Goal: Task Accomplishment & Management: Complete application form

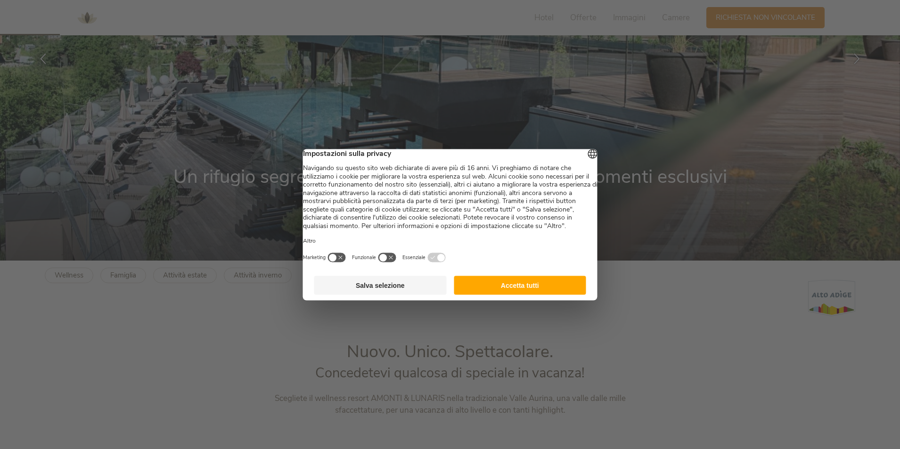
click at [527, 295] on button "Accetta tutti" at bounding box center [520, 285] width 132 height 19
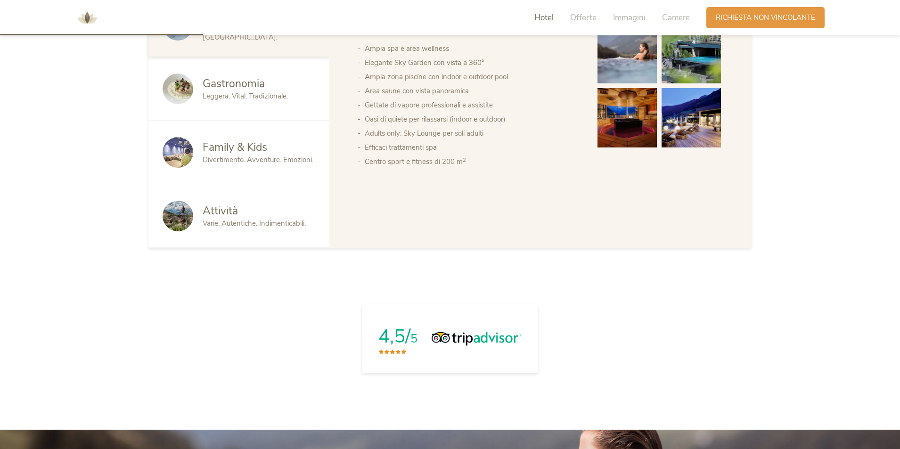
scroll to position [660, 0]
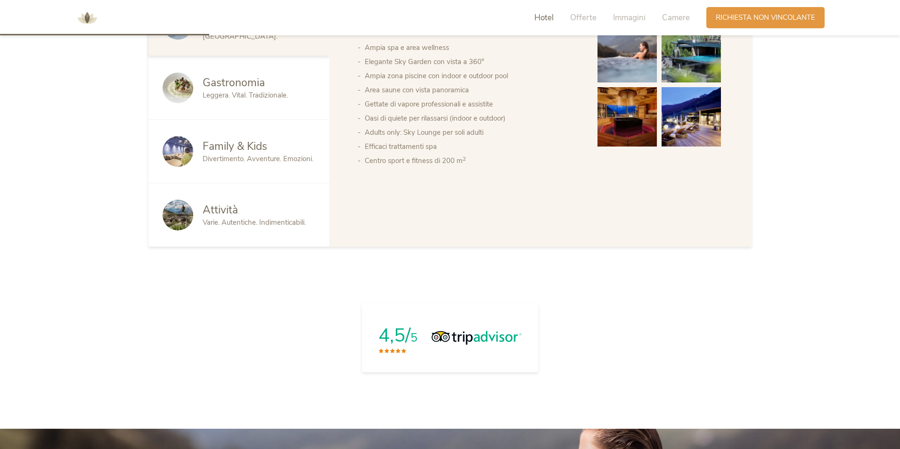
click at [226, 155] on span "Divertimento. Avventure. Emozioni." at bounding box center [258, 158] width 111 height 9
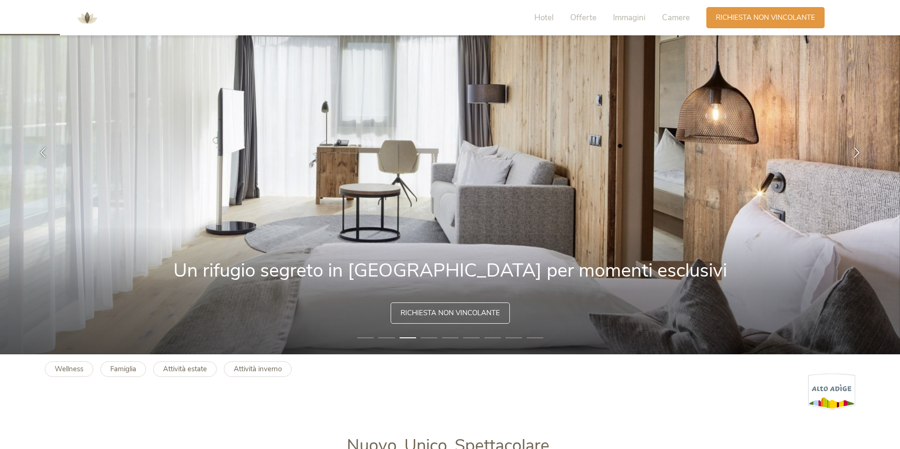
scroll to position [0, 0]
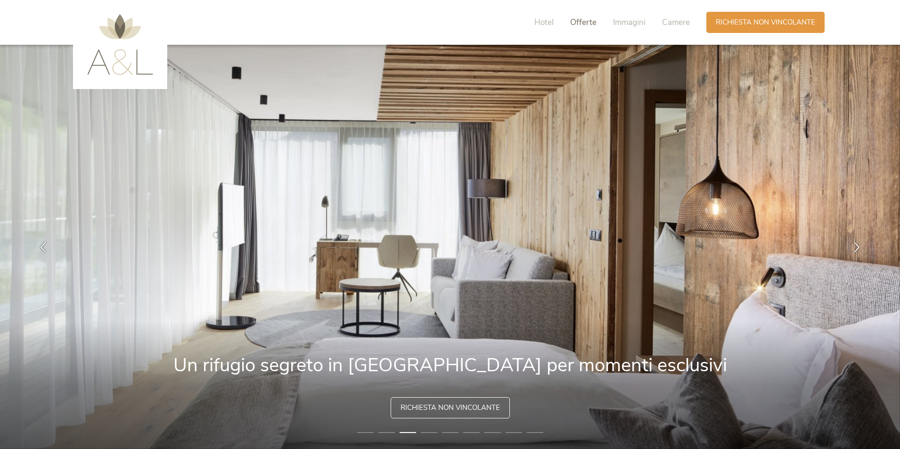
click at [584, 22] on span "Offerte" at bounding box center [583, 22] width 26 height 11
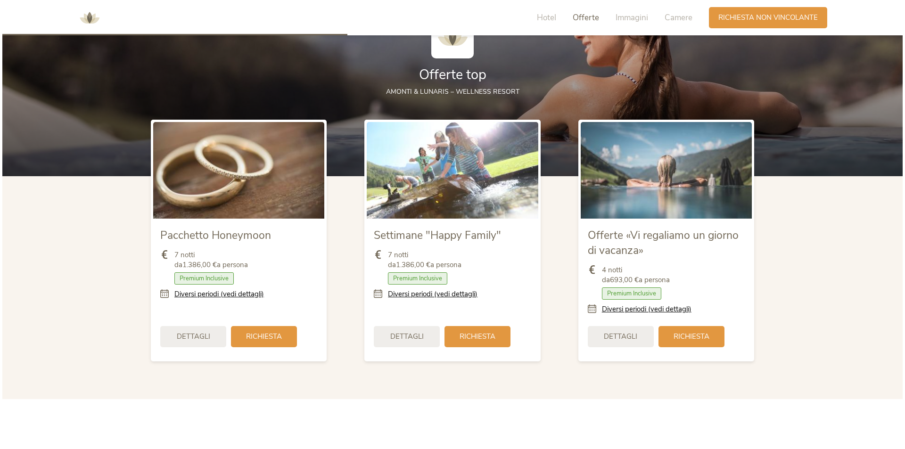
scroll to position [1089, 0]
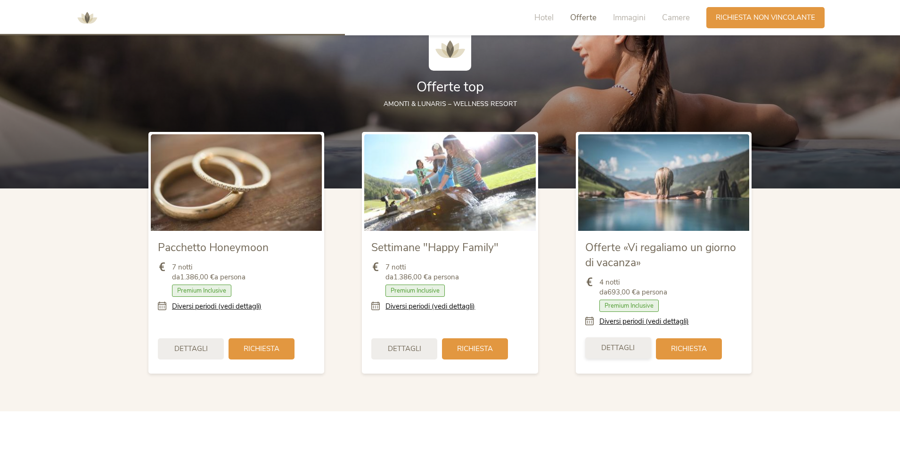
click at [620, 349] on span "Dettagli" at bounding box center [617, 348] width 33 height 10
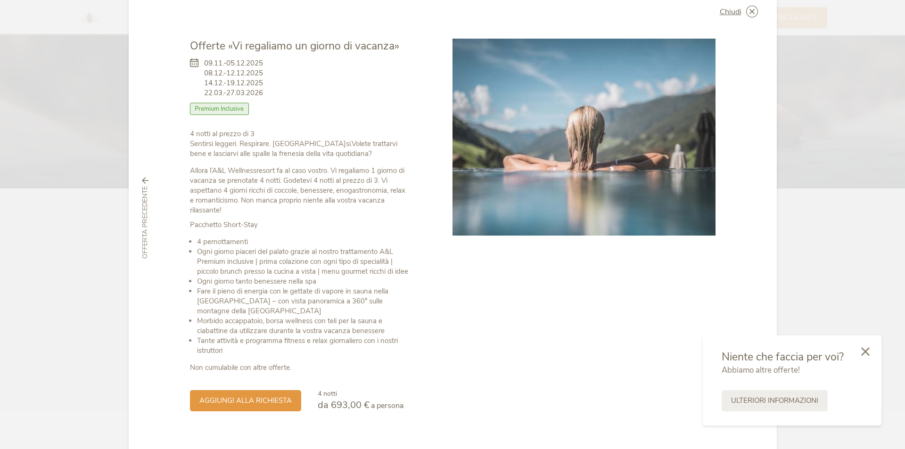
scroll to position [42, 0]
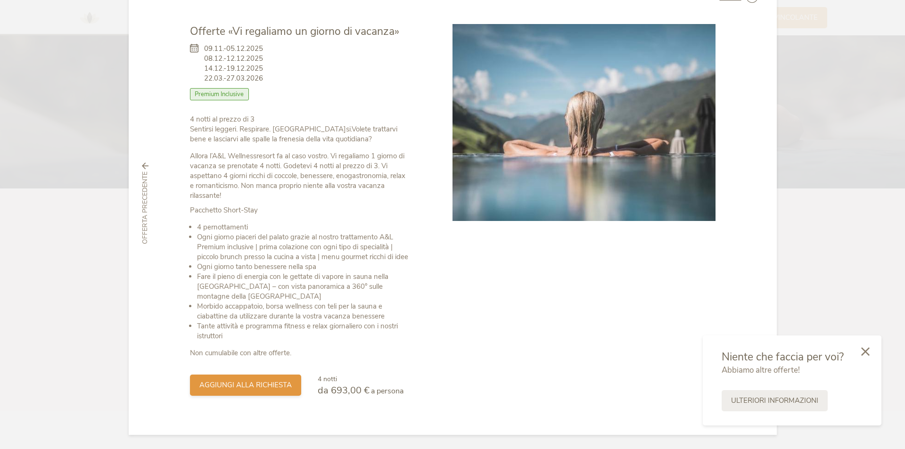
click at [263, 383] on span "aggiungi alla richiesta" at bounding box center [245, 385] width 92 height 10
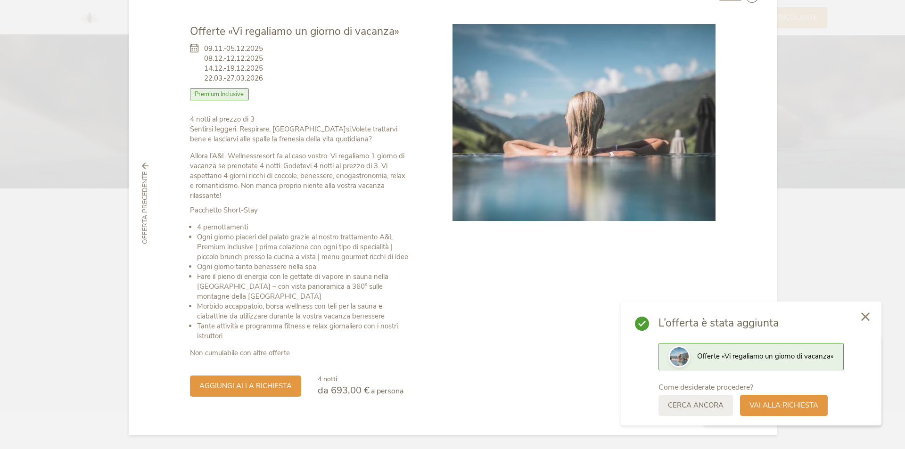
click at [870, 317] on div at bounding box center [865, 317] width 32 height 33
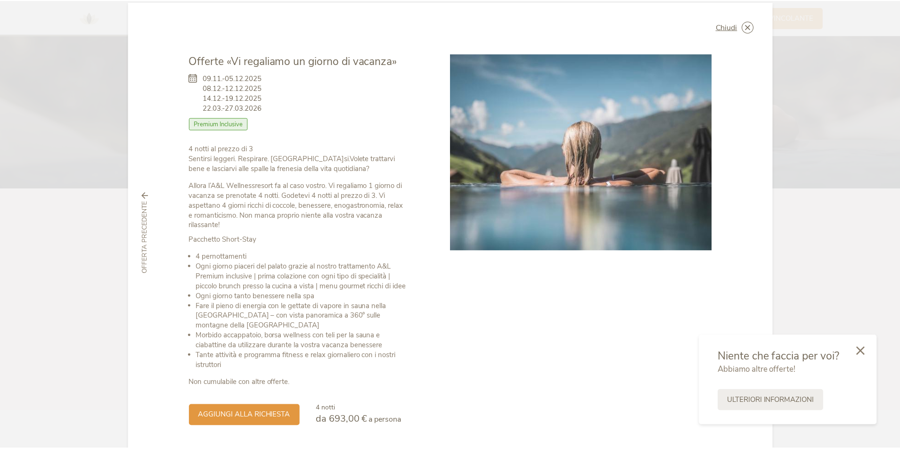
scroll to position [0, 0]
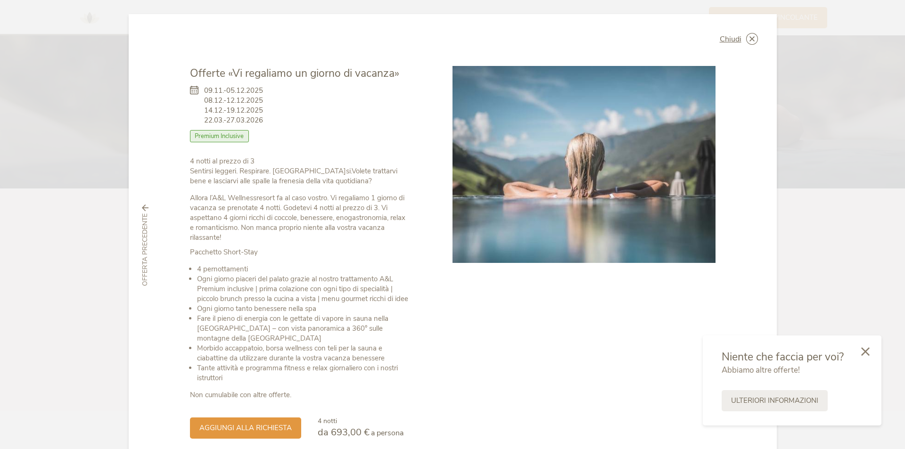
click at [140, 247] on span "Offerta precedente" at bounding box center [144, 250] width 9 height 73
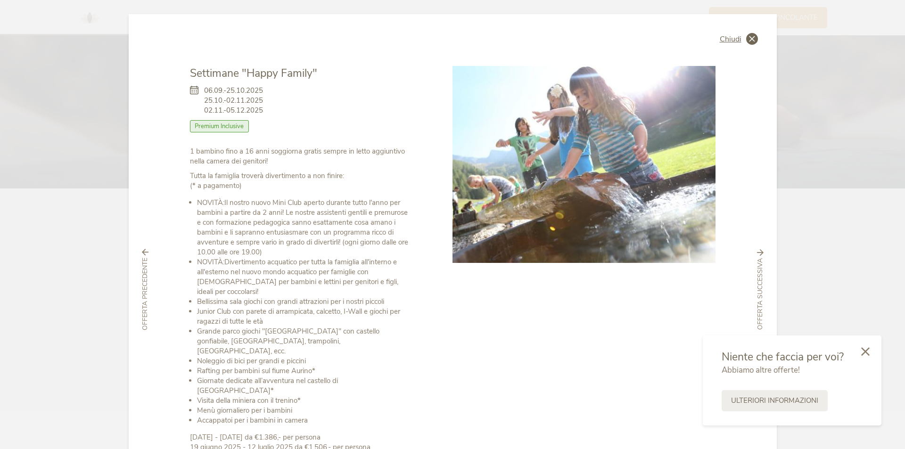
click at [746, 40] on icon at bounding box center [752, 39] width 12 height 12
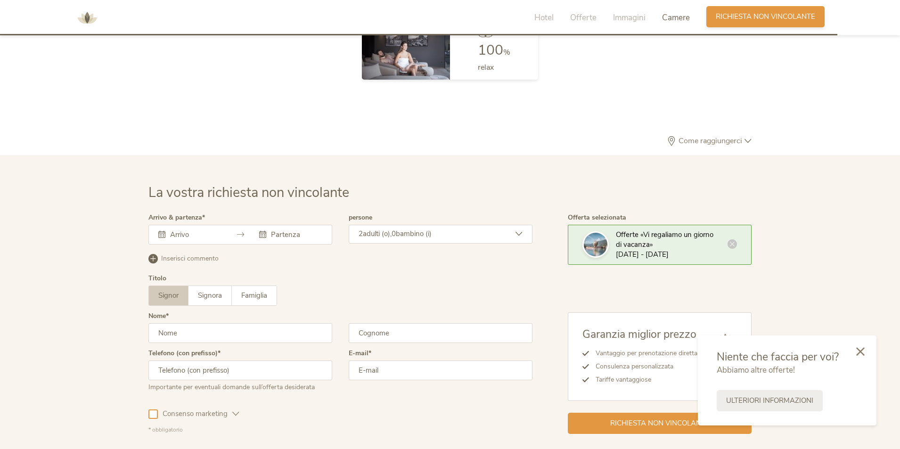
scroll to position [2840, 0]
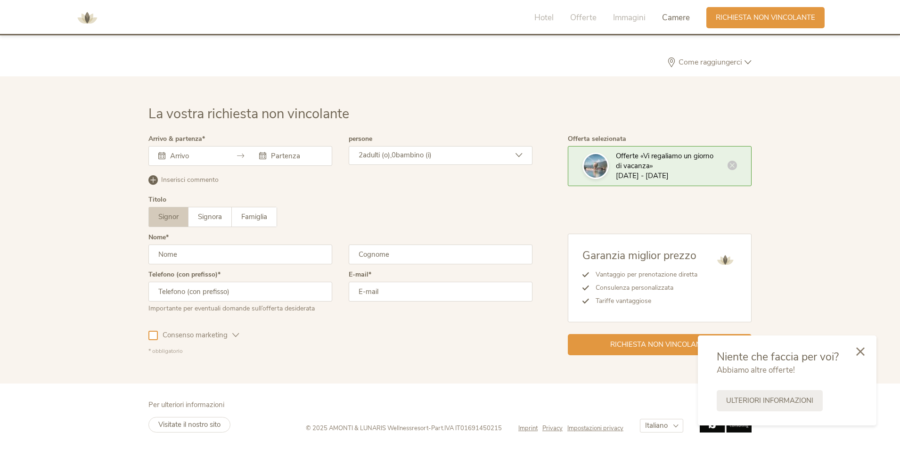
click at [224, 251] on input "text" at bounding box center [240, 255] width 184 height 20
type input "giusy"
type input "falco"
type input "3496333333"
click at [408, 296] on input "email" at bounding box center [441, 292] width 184 height 20
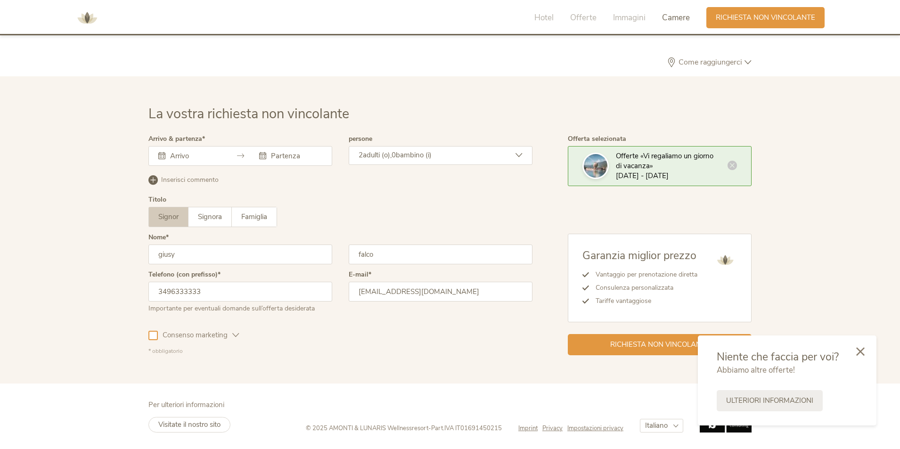
type input "GIUSYFALCO@FALCO-SPA.IT"
click at [219, 155] on input "text" at bounding box center [195, 155] width 54 height 9
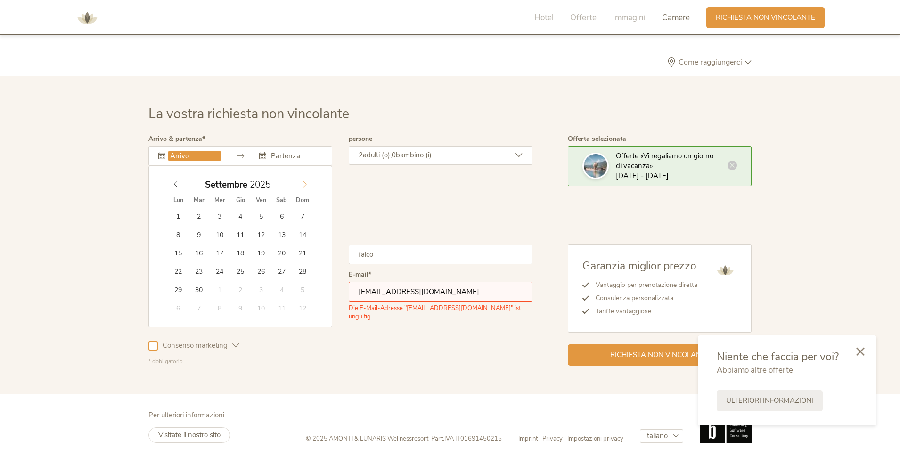
click at [305, 183] on icon at bounding box center [305, 184] width 7 height 7
type input "2026"
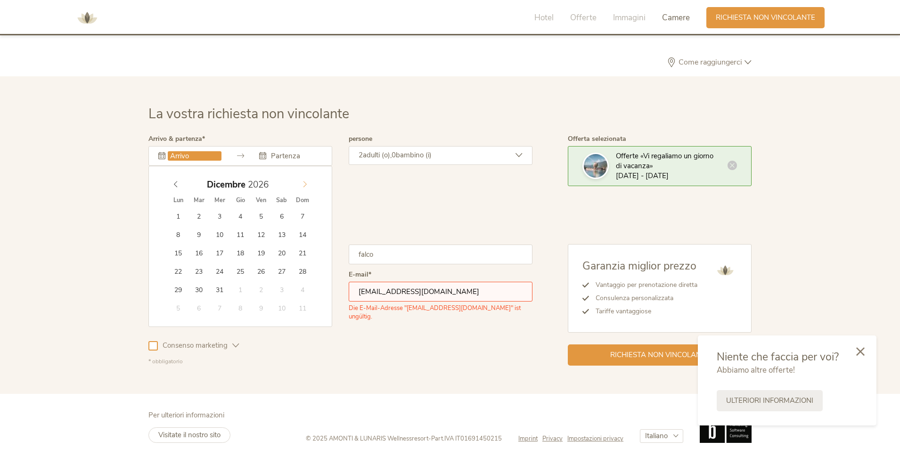
click at [305, 183] on icon at bounding box center [305, 184] width 7 height 7
click at [171, 186] on span at bounding box center [176, 182] width 16 height 13
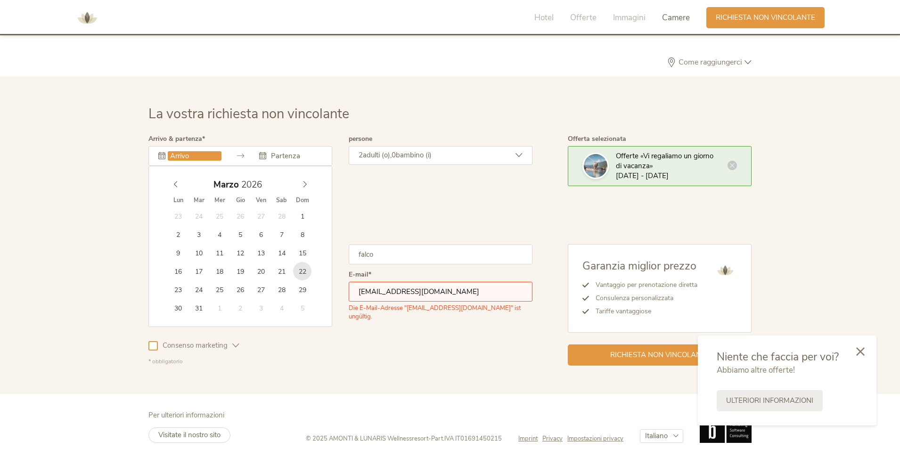
type input "22.03.2026"
type input "2026"
type input "27.03.2026"
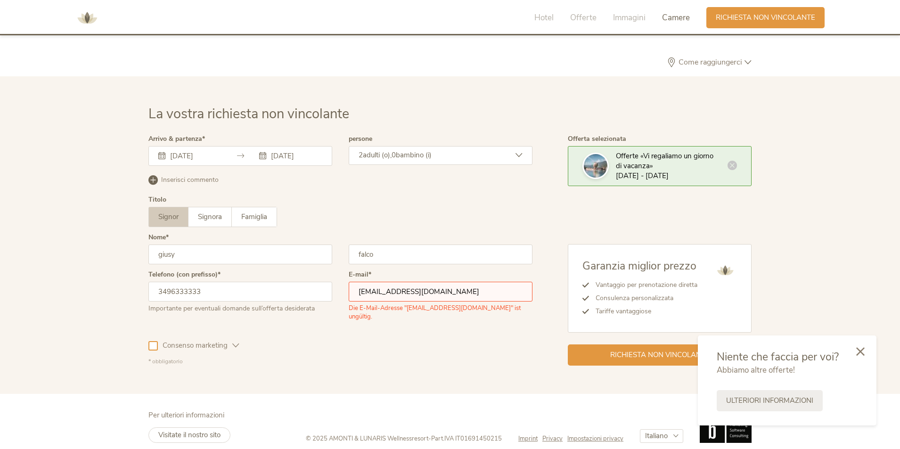
click at [404, 156] on span "bambino (i)" at bounding box center [414, 154] width 36 height 9
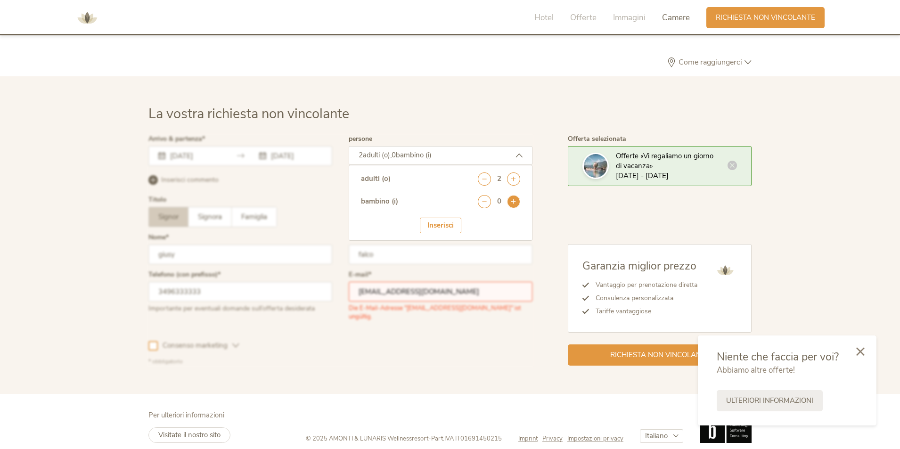
click at [517, 201] on icon at bounding box center [513, 201] width 13 height 13
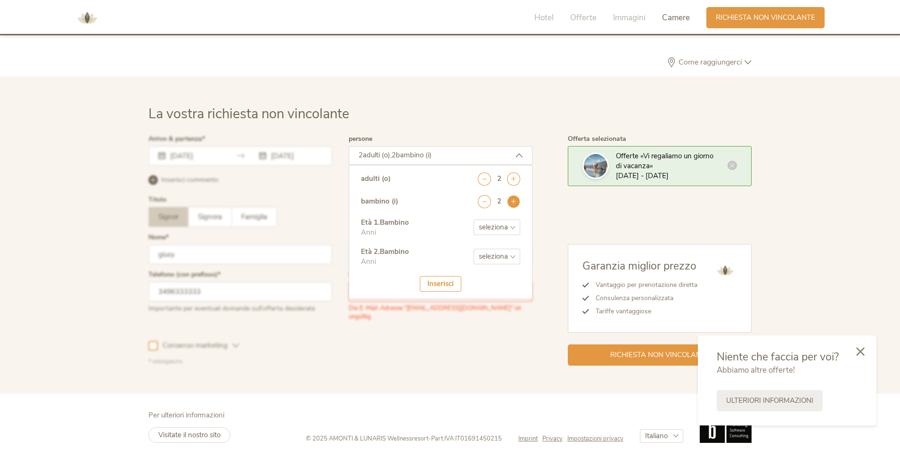
click at [517, 201] on icon at bounding box center [513, 201] width 13 height 13
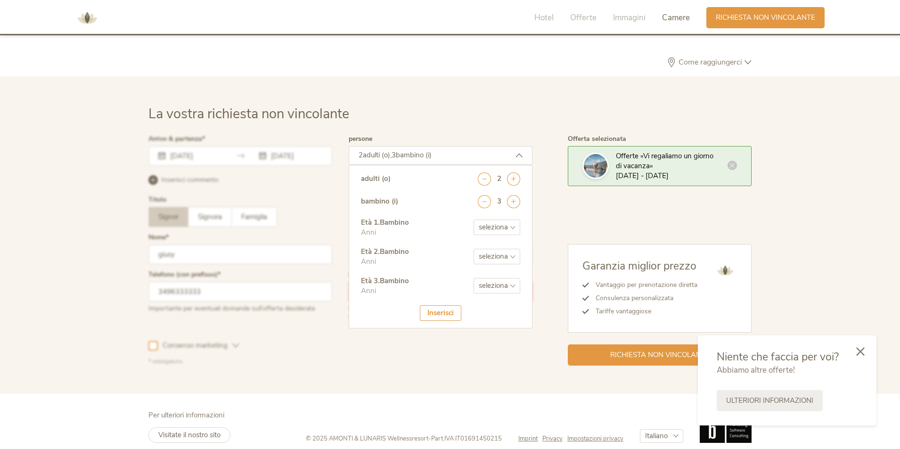
click at [495, 231] on select "seleziona 0 1 2 3 4 5 6 7 8 9 10 11 12 13 14 15 16 17" at bounding box center [497, 228] width 47 height 16
select select "13"
click at [474, 220] on select "seleziona 0 1 2 3 4 5 6 7 8 9 10 11 12 13 14 15 16 17" at bounding box center [497, 228] width 47 height 16
click at [491, 257] on select "seleziona 0 1 2 3 4 5 6 7 8 9 10 11 12 13 14 15 16 17" at bounding box center [497, 257] width 47 height 16
select select "12"
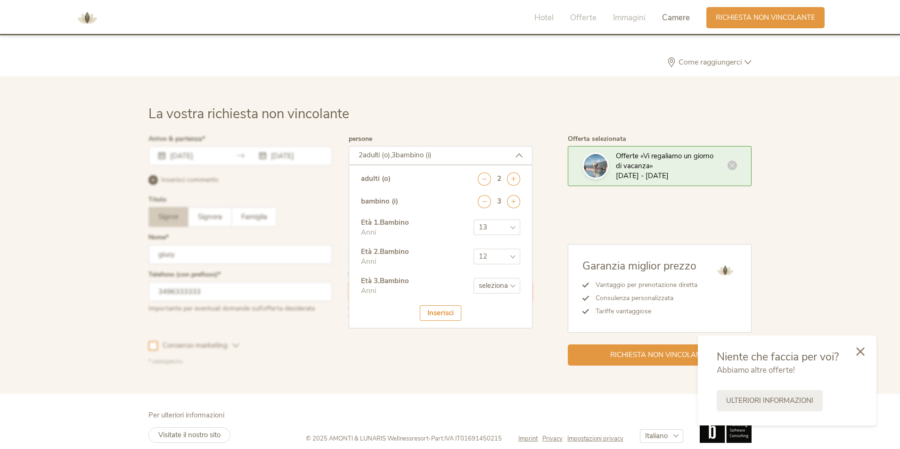
click at [474, 249] on select "seleziona 0 1 2 3 4 5 6 7 8 9 10 11 12 13 14 15 16 17" at bounding box center [497, 257] width 47 height 16
click at [494, 288] on select "seleziona 0 1 2 3 4 5 6 7 8 9 10 11 12 13 14 15 16 17" at bounding box center [497, 286] width 47 height 16
select select "7"
click at [474, 278] on select "seleziona 0 1 2 3 4 5 6 7 8 9 10 11 12 13 14 15 16 17" at bounding box center [497, 286] width 47 height 16
click at [442, 313] on div "Inserisci" at bounding box center [440, 313] width 41 height 16
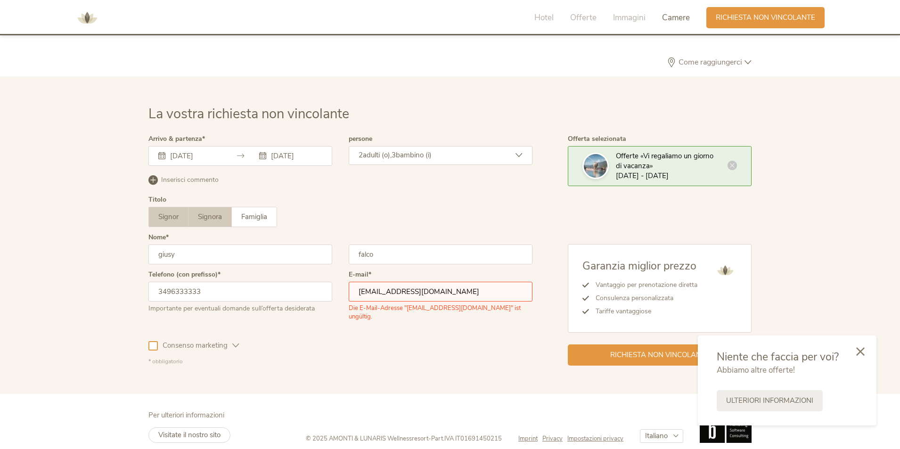
click at [217, 218] on span "Signora" at bounding box center [210, 216] width 24 height 9
click at [259, 215] on span "Famiglia" at bounding box center [254, 216] width 26 height 9
click at [792, 224] on div "La vostra richiesta non vincolante Arrivo & partenza 22.03.2026 27.03.2026 Marz…" at bounding box center [450, 235] width 900 height 318
click at [666, 349] on span "Richiesta non vincolante" at bounding box center [659, 354] width 99 height 10
click at [860, 352] on icon at bounding box center [860, 350] width 8 height 8
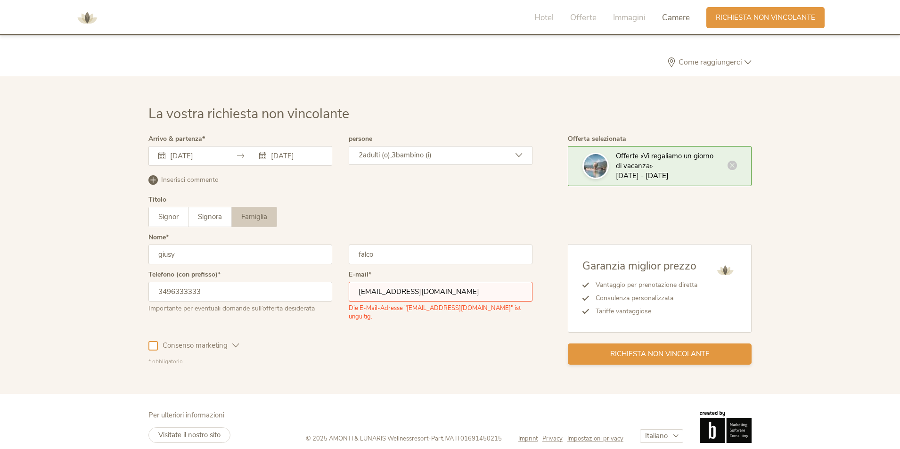
click at [656, 349] on span "Richiesta non vincolante" at bounding box center [659, 354] width 99 height 10
drag, startPoint x: 470, startPoint y: 290, endPoint x: 165, endPoint y: 290, distance: 304.5
click at [165, 290] on div "Telefono (con prefisso) 3496333333 Importante per eventuali domande sull’offert…" at bounding box center [340, 301] width 384 height 59
click at [362, 292] on input "GIUSYFALCO@FALCO-SPA.IT" at bounding box center [441, 292] width 184 height 20
click at [361, 340] on div "Consenso marketing Consenso profilazione" at bounding box center [340, 343] width 384 height 27
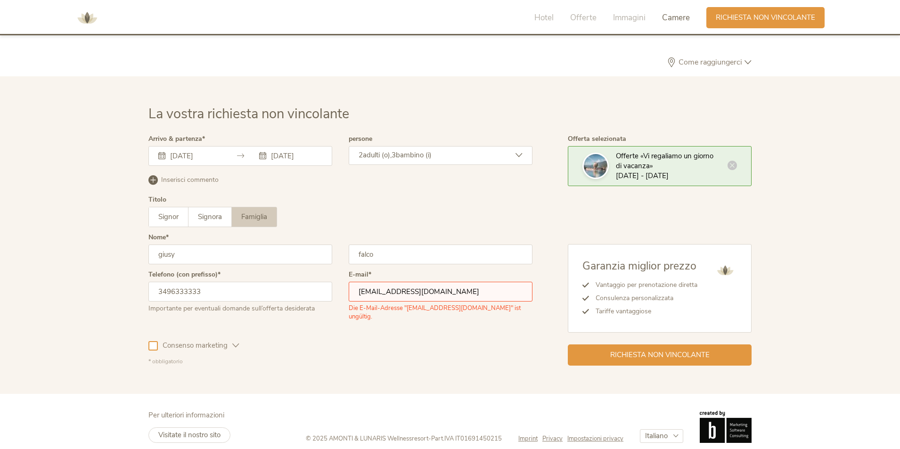
click at [155, 341] on div at bounding box center [152, 345] width 9 height 9
click at [155, 343] on icon at bounding box center [153, 346] width 6 height 6
click at [655, 349] on span "Richiesta non vincolante" at bounding box center [659, 354] width 99 height 10
drag, startPoint x: 305, startPoint y: 279, endPoint x: 233, endPoint y: 280, distance: 71.7
click at [233, 280] on div "Telefono (con prefisso) 3496333333 Importante per eventuali domande sull’offert…" at bounding box center [340, 301] width 384 height 59
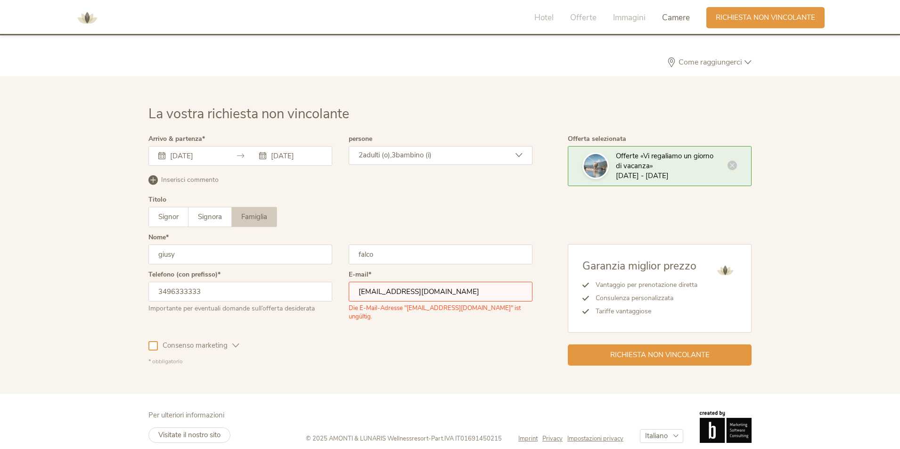
type input "G"
click button "Iscriviti ora" at bounding box center [0, 0] width 0 height 0
click at [367, 344] on div "Consenso marketing Consenso profilazione" at bounding box center [340, 343] width 384 height 27
click at [659, 349] on span "Richiesta non vincolante" at bounding box center [659, 354] width 99 height 10
click at [726, 262] on img at bounding box center [726, 271] width 24 height 24
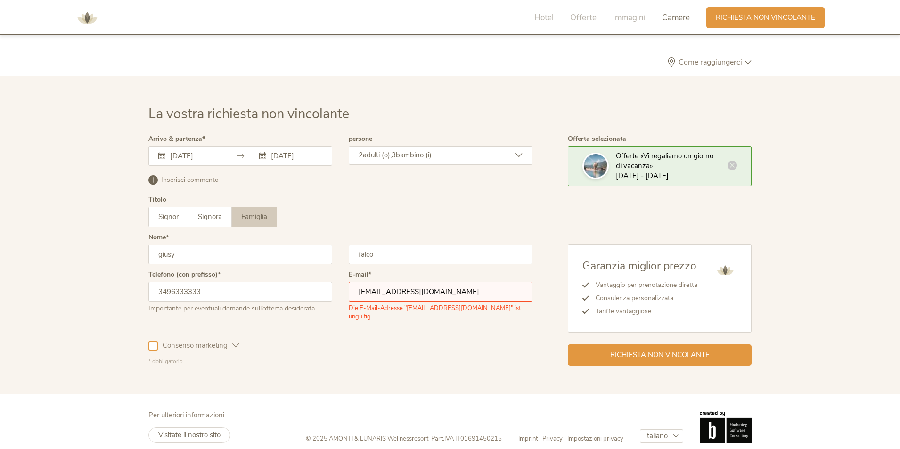
click at [192, 250] on input "giusy" at bounding box center [240, 255] width 184 height 20
click at [315, 330] on div "Consenso marketing Consenso profilazione" at bounding box center [340, 343] width 384 height 27
click at [259, 289] on input "3496333333" at bounding box center [240, 292] width 184 height 20
drag, startPoint x: 430, startPoint y: 323, endPoint x: 445, endPoint y: 293, distance: 33.9
click at [429, 330] on div "Consenso marketing Consenso profilazione" at bounding box center [340, 343] width 384 height 27
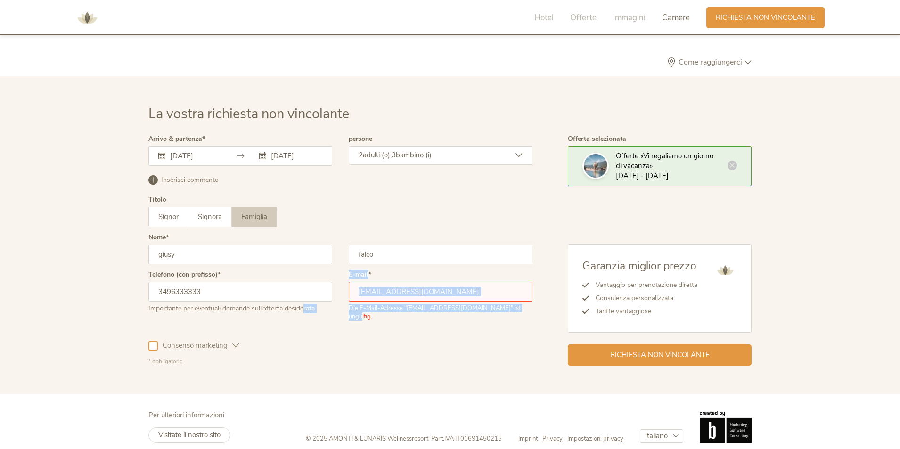
drag, startPoint x: 507, startPoint y: 314, endPoint x: 257, endPoint y: 314, distance: 249.8
click at [257, 314] on div "Telefono (con prefisso) 3496333333 Importante per eventuali domande sull’offert…" at bounding box center [340, 301] width 384 height 59
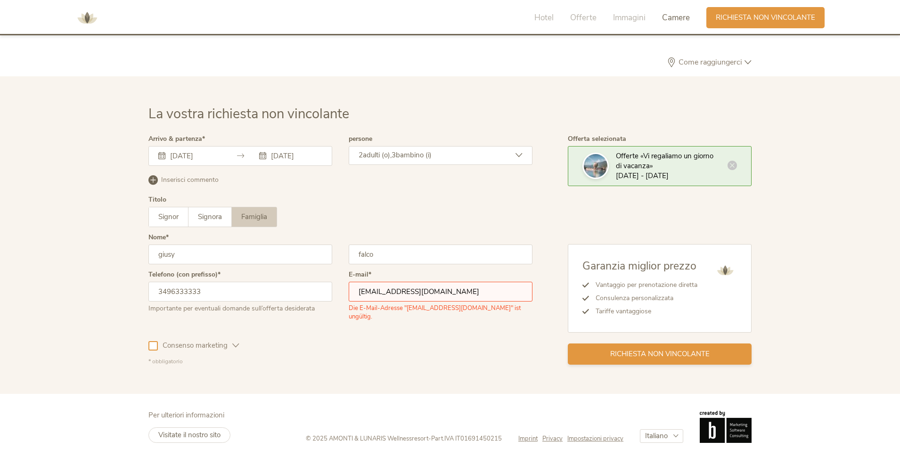
click at [655, 349] on span "Richiesta non vincolante" at bounding box center [659, 354] width 99 height 10
click at [383, 339] on div "Consenso marketing Consenso profilazione" at bounding box center [340, 343] width 384 height 27
click at [360, 290] on input "giusyfalco@falco-spa.it" at bounding box center [441, 292] width 184 height 20
click at [450, 330] on div "Consenso marketing Consenso profilazione" at bounding box center [340, 343] width 384 height 27
click at [646, 350] on div "Richiesta non vincolante" at bounding box center [660, 354] width 184 height 21
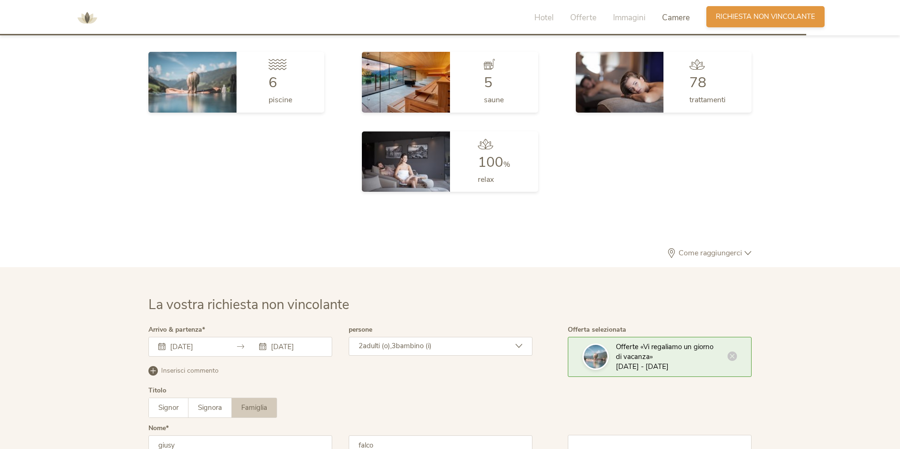
scroll to position [2544, 0]
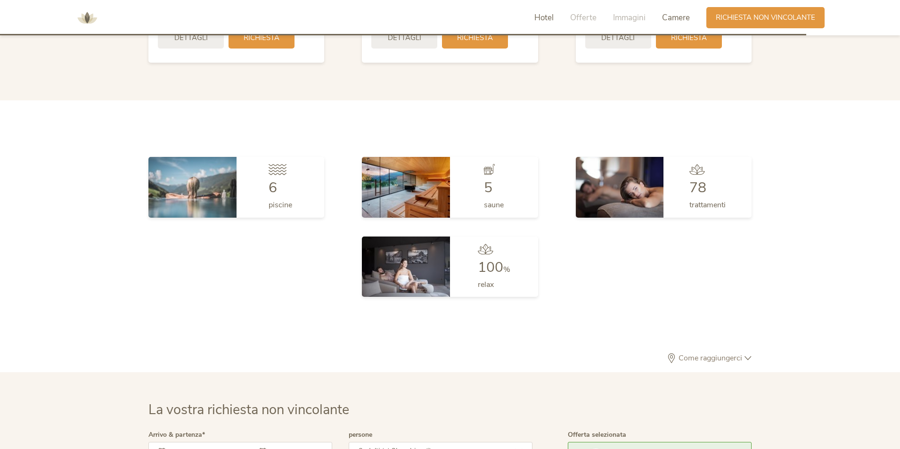
click at [535, 17] on span "Hotel" at bounding box center [544, 17] width 19 height 11
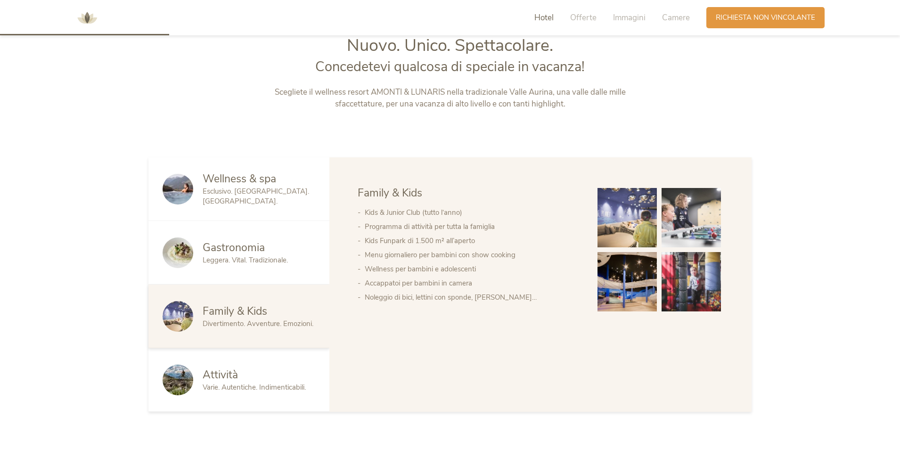
scroll to position [482, 0]
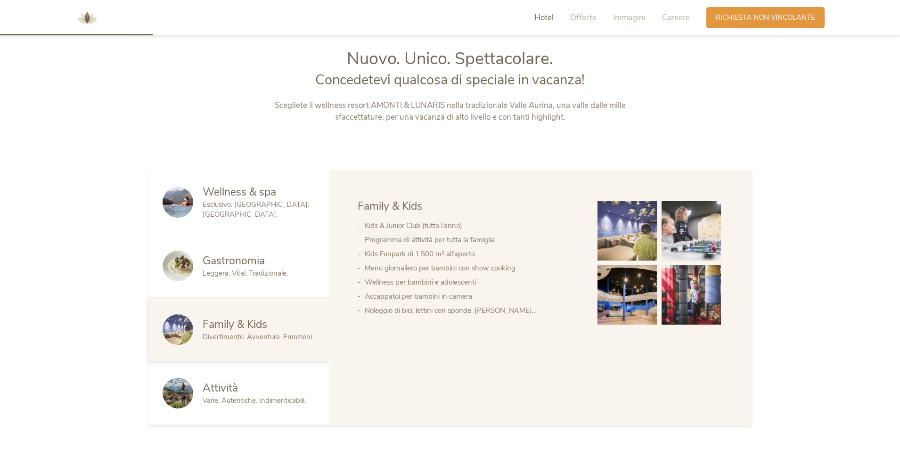
click at [231, 272] on span "Leggera. Vital. Tradizionale." at bounding box center [245, 273] width 85 height 9
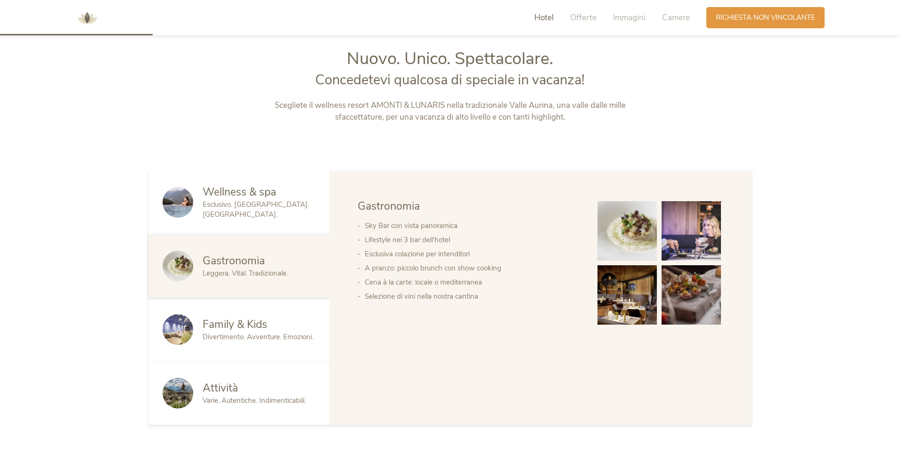
click at [260, 398] on span "Varie. Autentiche. Indimenticabili." at bounding box center [254, 400] width 103 height 9
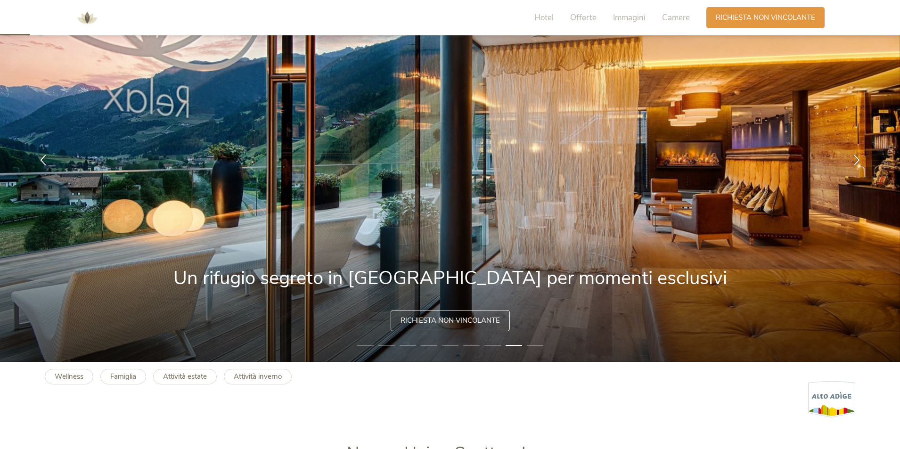
scroll to position [94, 0]
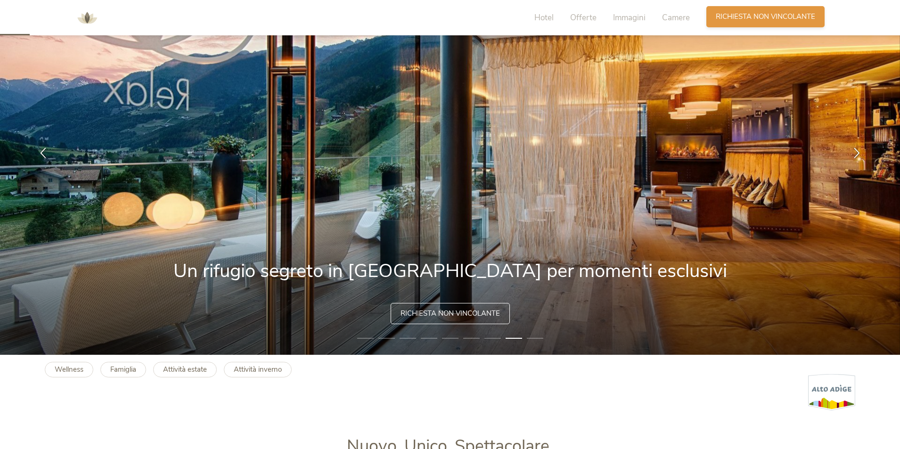
click at [716, 22] on span "Richiesta non vincolante" at bounding box center [765, 17] width 99 height 10
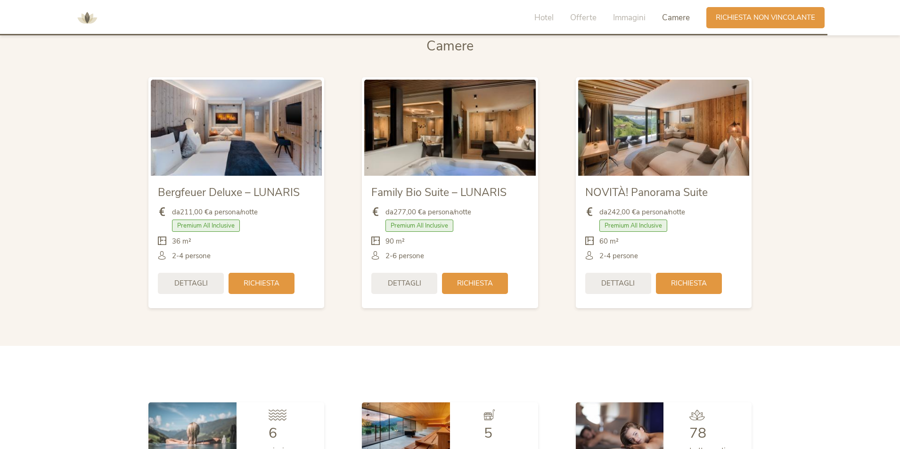
scroll to position [2840, 0]
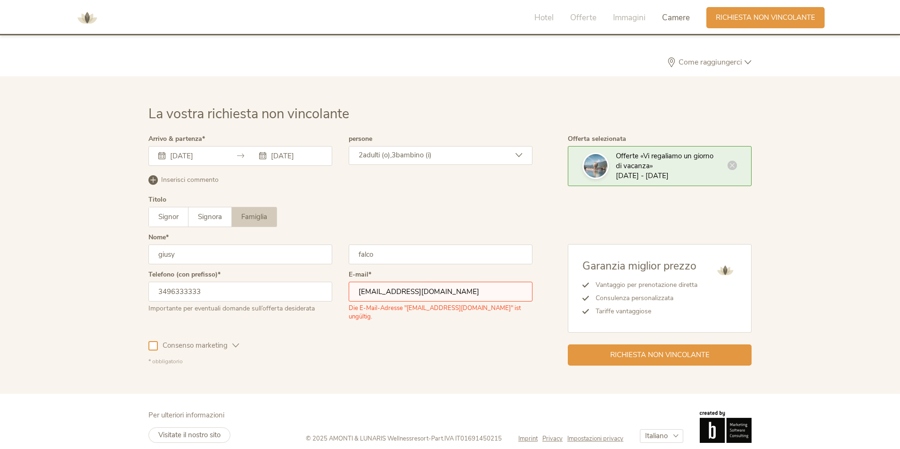
drag, startPoint x: 490, startPoint y: 298, endPoint x: 258, endPoint y: 278, distance: 233.3
click at [258, 278] on div "Telefono (con prefisso) 3496333333 Importante per eventuali domande sull’offert…" at bounding box center [340, 301] width 384 height 59
type input "al"
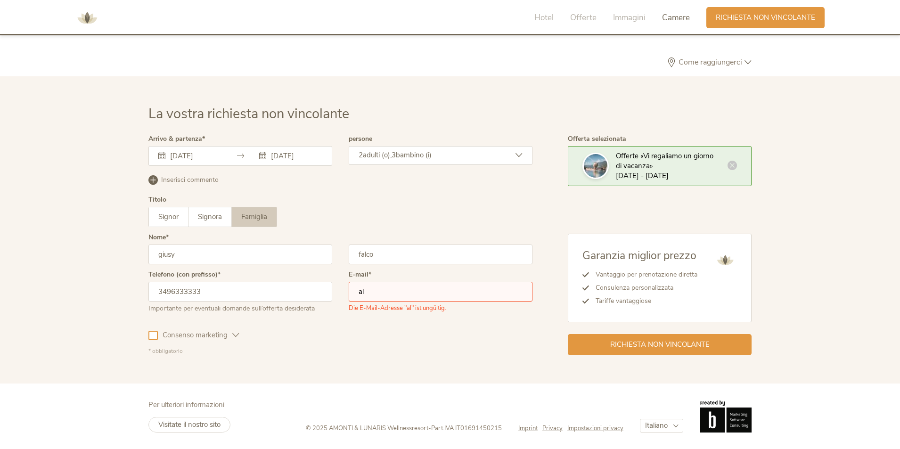
drag, startPoint x: 383, startPoint y: 301, endPoint x: 344, endPoint y: 297, distance: 39.8
click at [344, 297] on div "Telefono (con prefisso) 3496333333 Importante per eventuali domande sull’offert…" at bounding box center [340, 296] width 384 height 49
drag, startPoint x: 380, startPoint y: 295, endPoint x: 363, endPoint y: 314, distance: 25.7
click at [374, 346] on div "Consenso marketing Consenso profilazione" at bounding box center [340, 333] width 384 height 27
click at [365, 291] on input "email" at bounding box center [441, 292] width 184 height 20
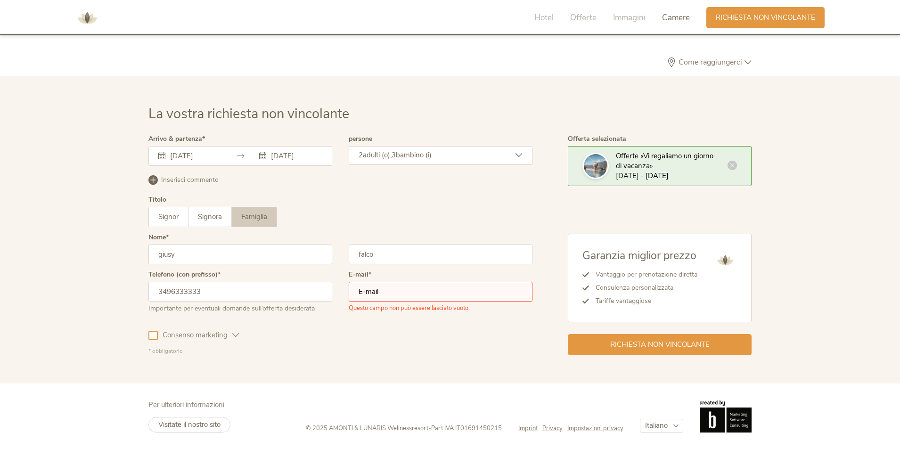
paste input "Alfredo Raimo <raimoalfredo@gmail.com>"
click at [409, 292] on input "Alfredo Raimo <raimoalfredo@gmail.com" at bounding box center [441, 292] width 184 height 20
type input "raimoalfredo@gmail.com"
click at [665, 342] on span "Richiesta non vincolante" at bounding box center [659, 344] width 99 height 10
